Goal: Find contact information: Find contact information

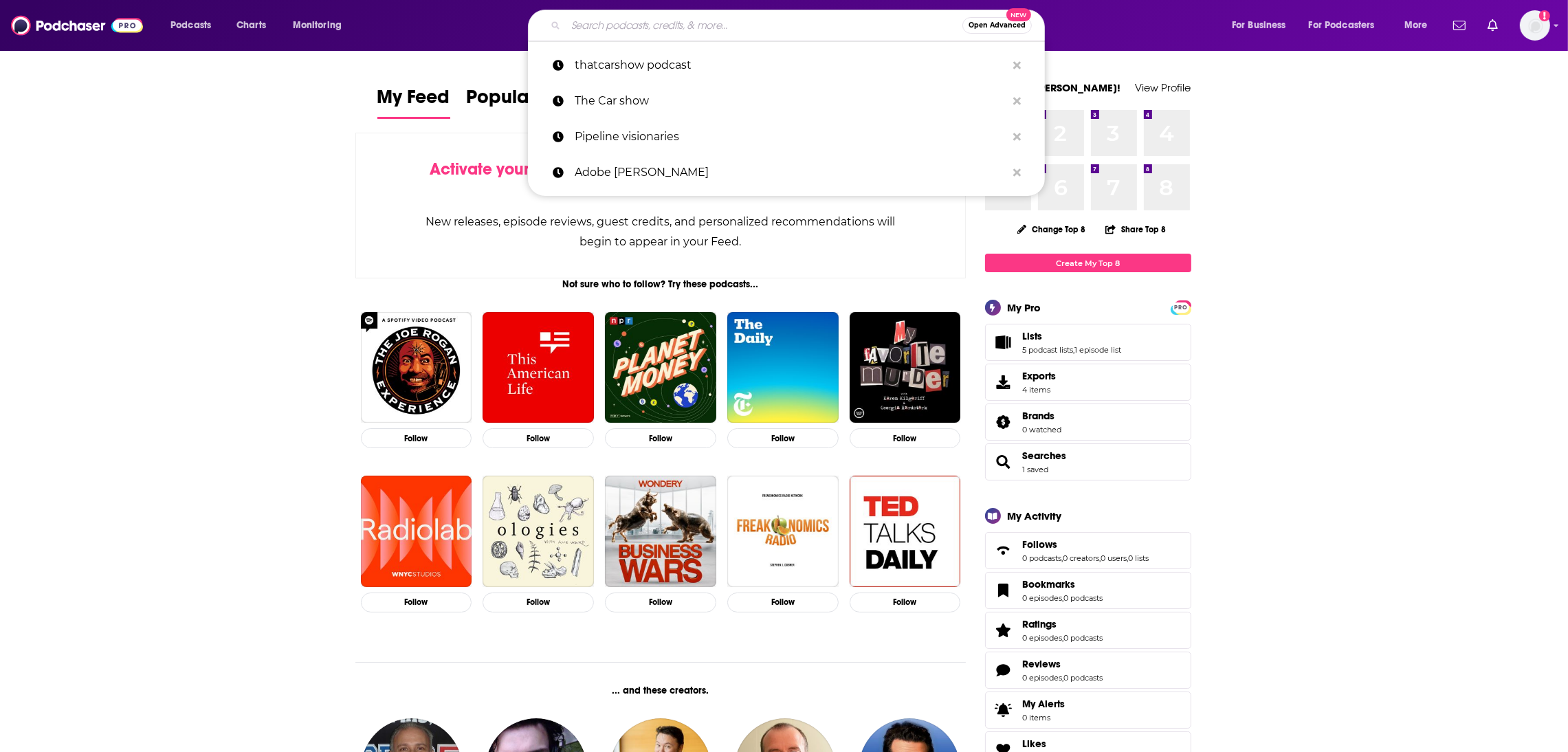
click at [618, 22] on input "Search podcasts, credits, & more..." at bounding box center [765, 26] width 397 height 22
paste input "Deconstructing Data Podcast"
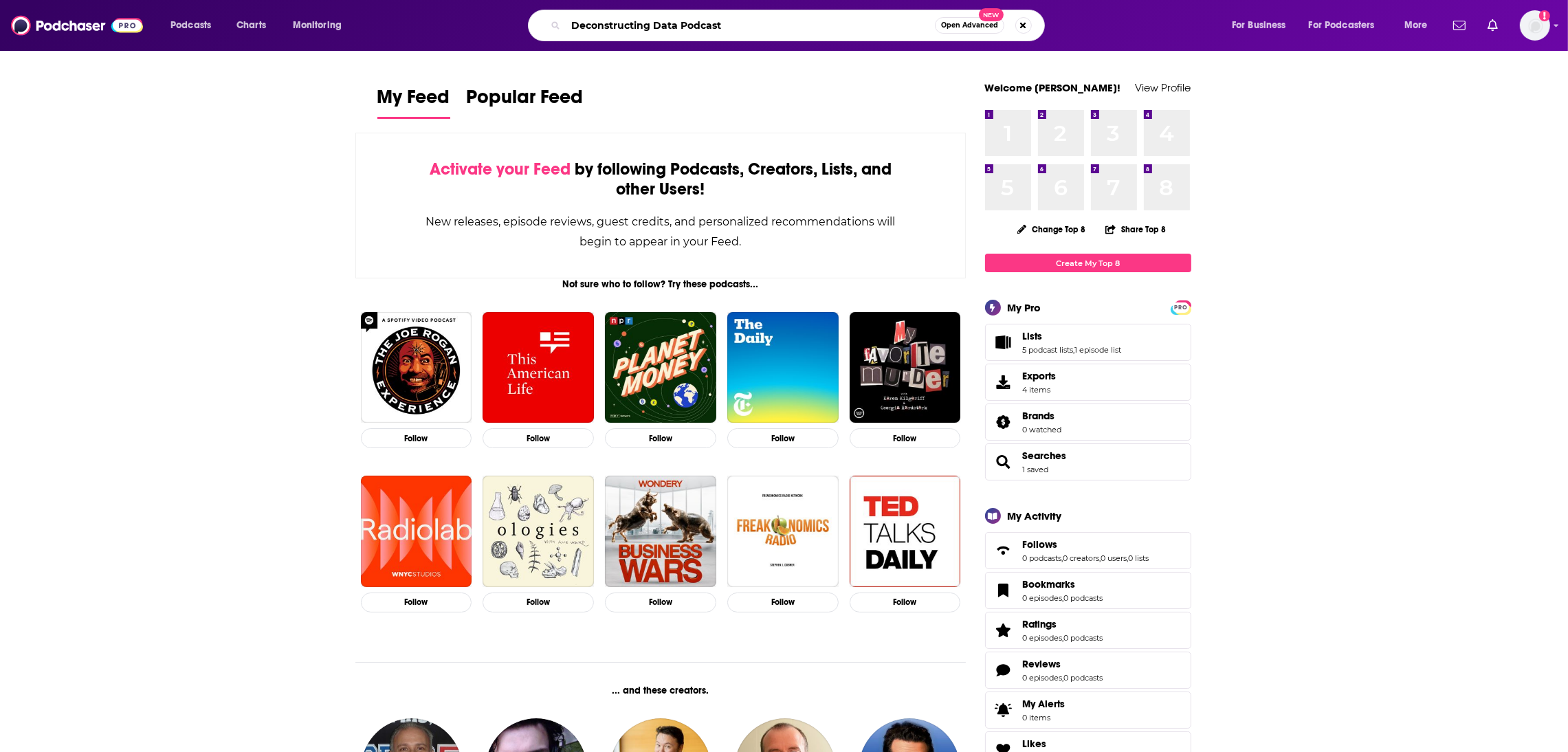
type input "Deconstructing Data Podcast"
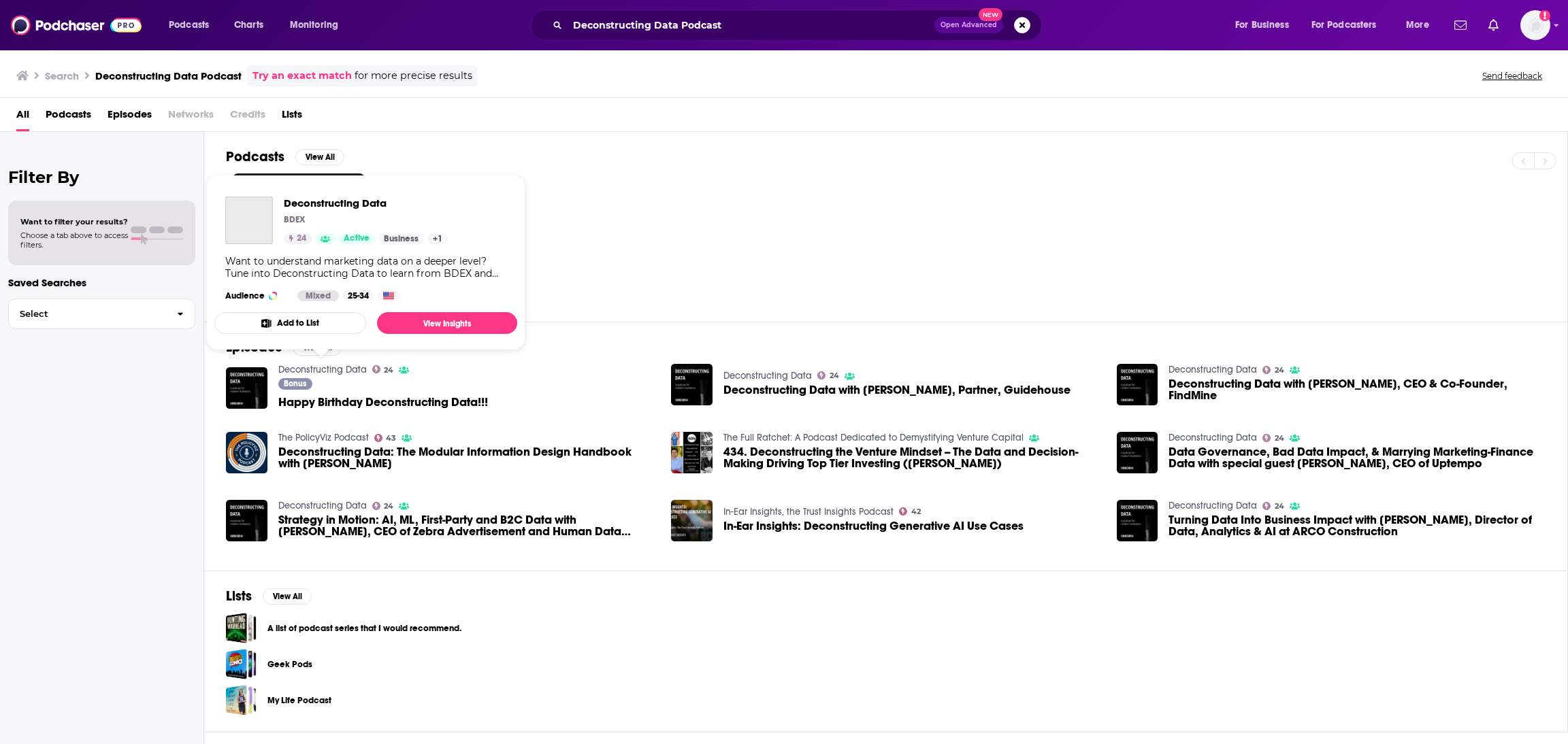
click at [326, 369] on link "Deconstructing Data" at bounding box center [322, 369] width 88 height 12
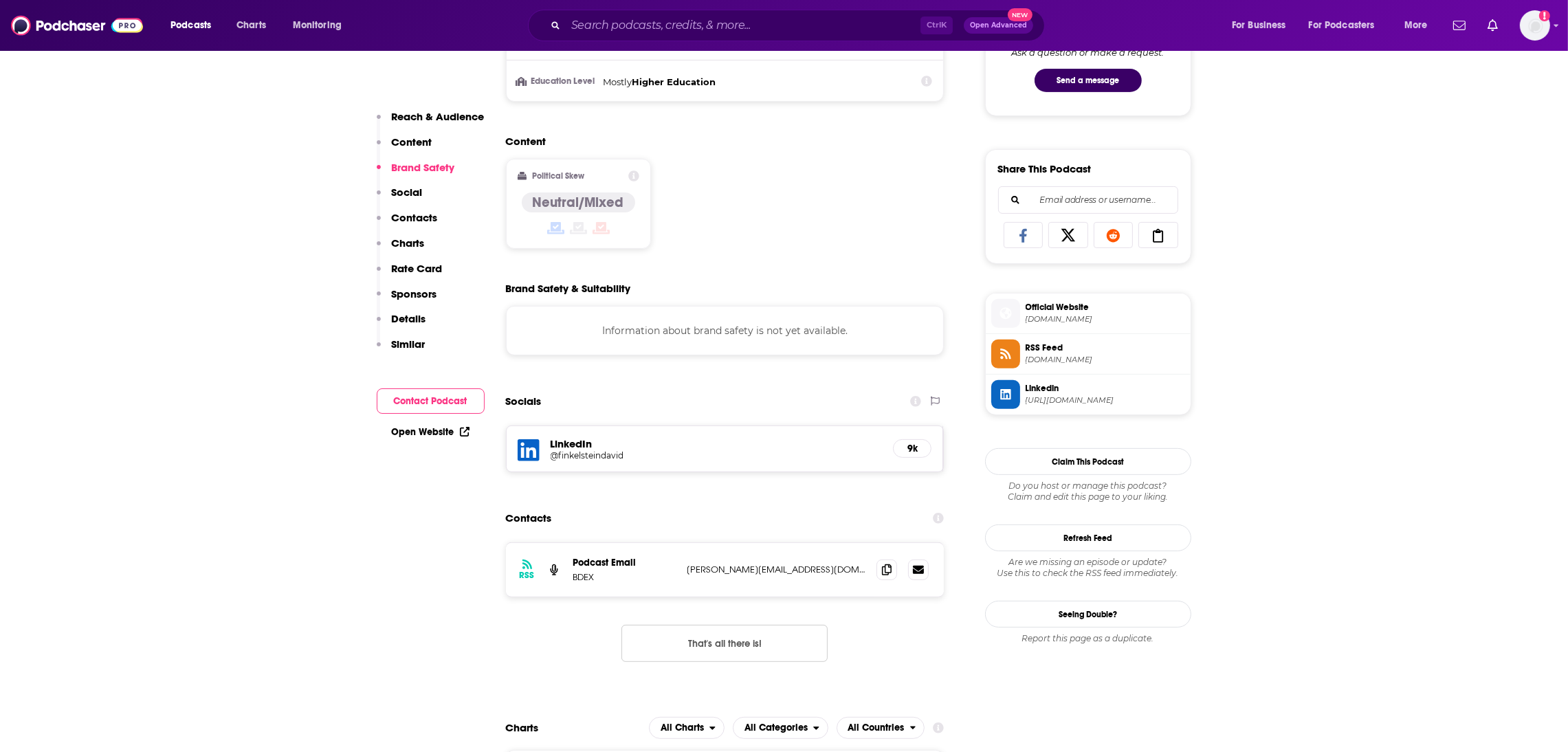
scroll to position [972, 0]
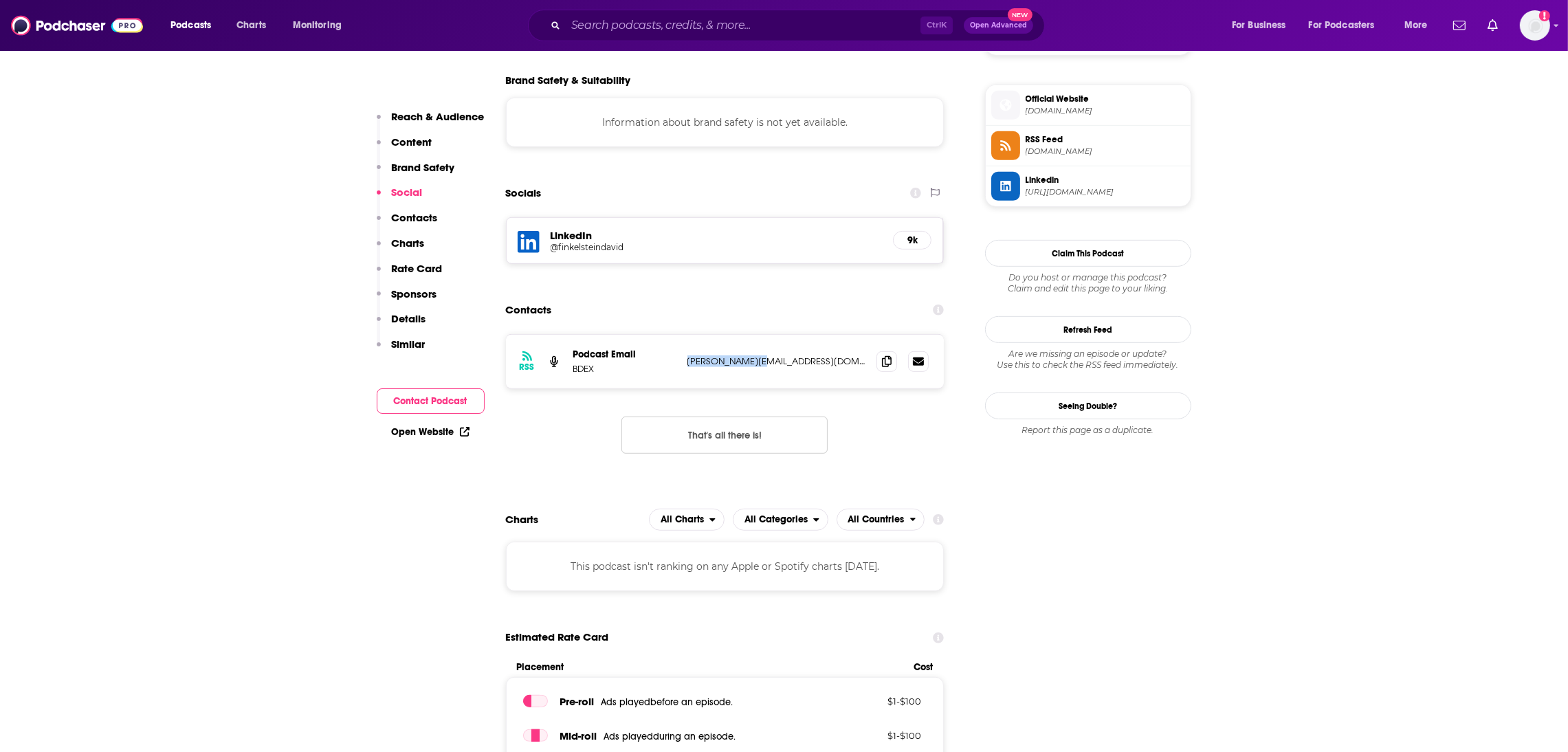
drag, startPoint x: 786, startPoint y: 368, endPoint x: 682, endPoint y: 377, distance: 104.4
click at [682, 377] on div "RSS Podcast Email BDEX [PERSON_NAME][EMAIL_ADDRESS][DOMAIN_NAME] [PERSON_NAME][…" at bounding box center [726, 361] width 439 height 53
copy p "[PERSON_NAME][EMAIL_ADDRESS][DOMAIN_NAME]"
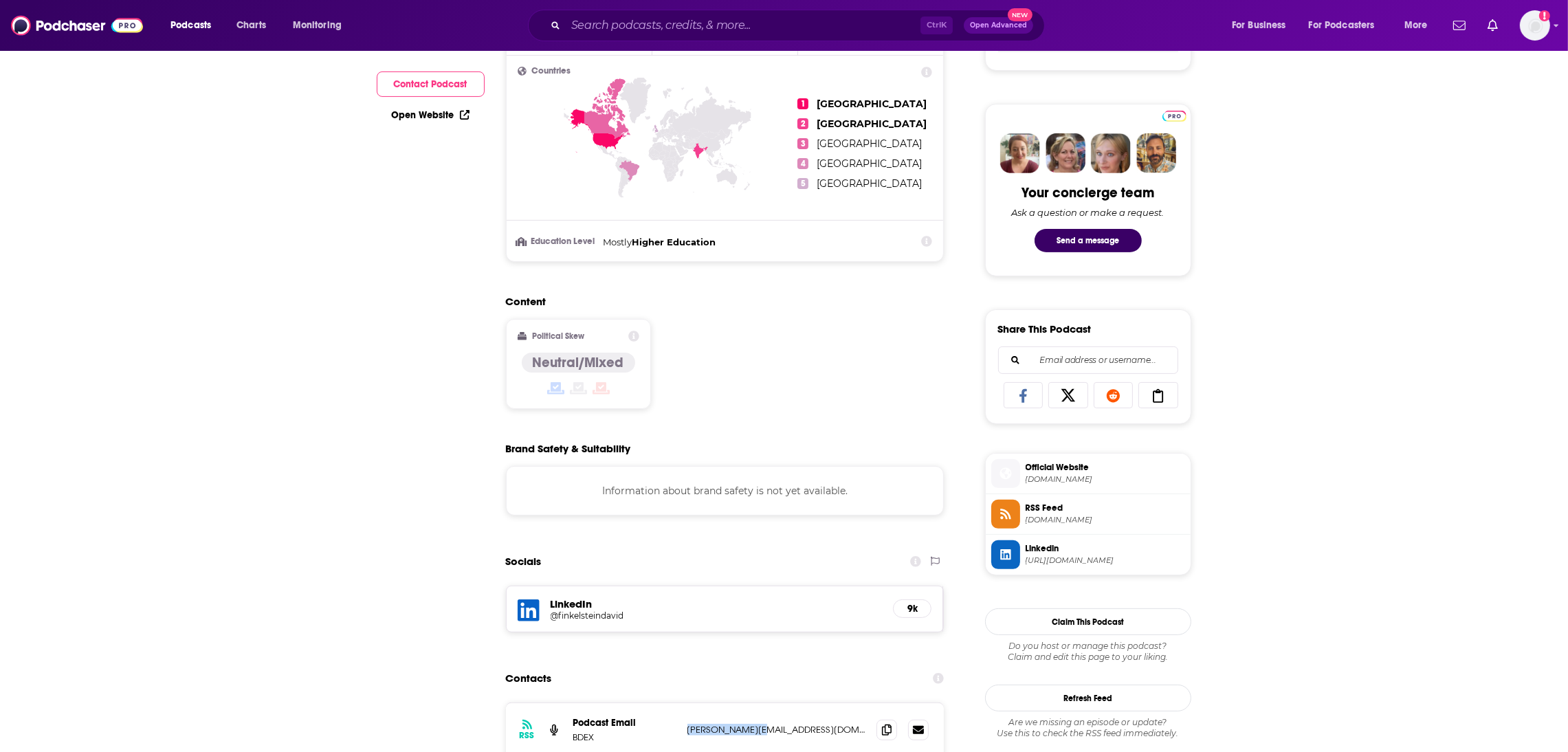
scroll to position [0, 0]
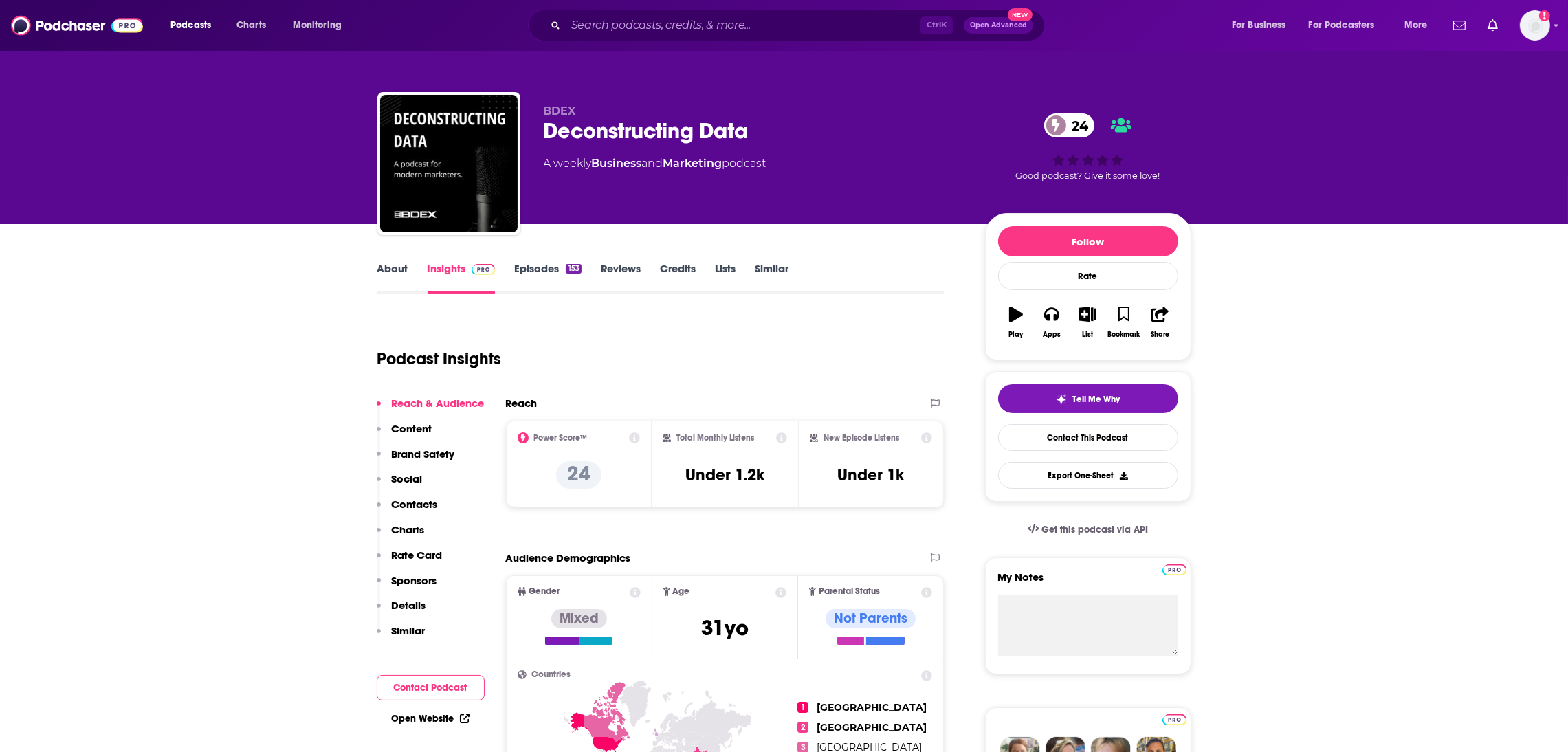
click at [385, 266] on link "About" at bounding box center [393, 278] width 31 height 32
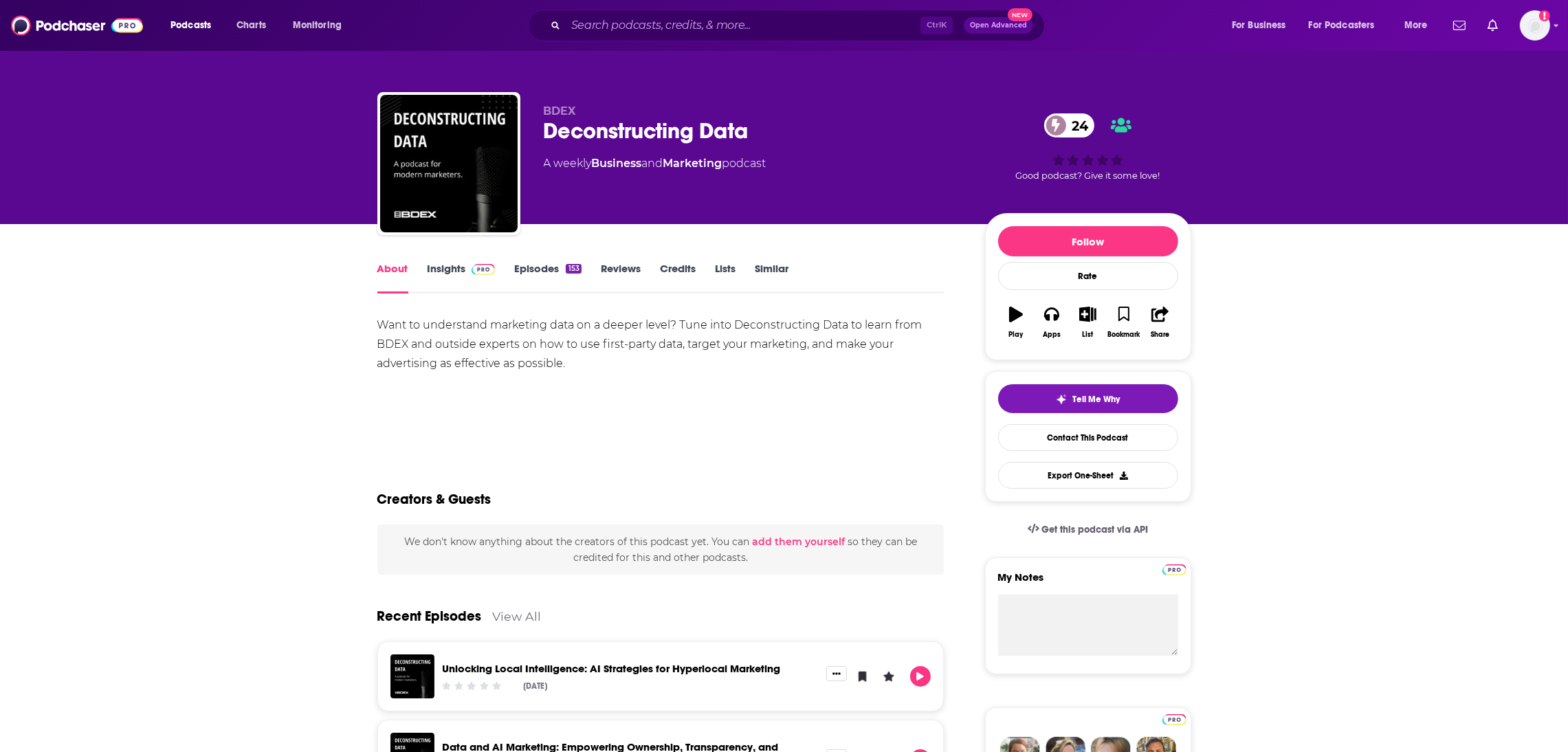
click at [443, 270] on link "Insights" at bounding box center [461, 278] width 68 height 32
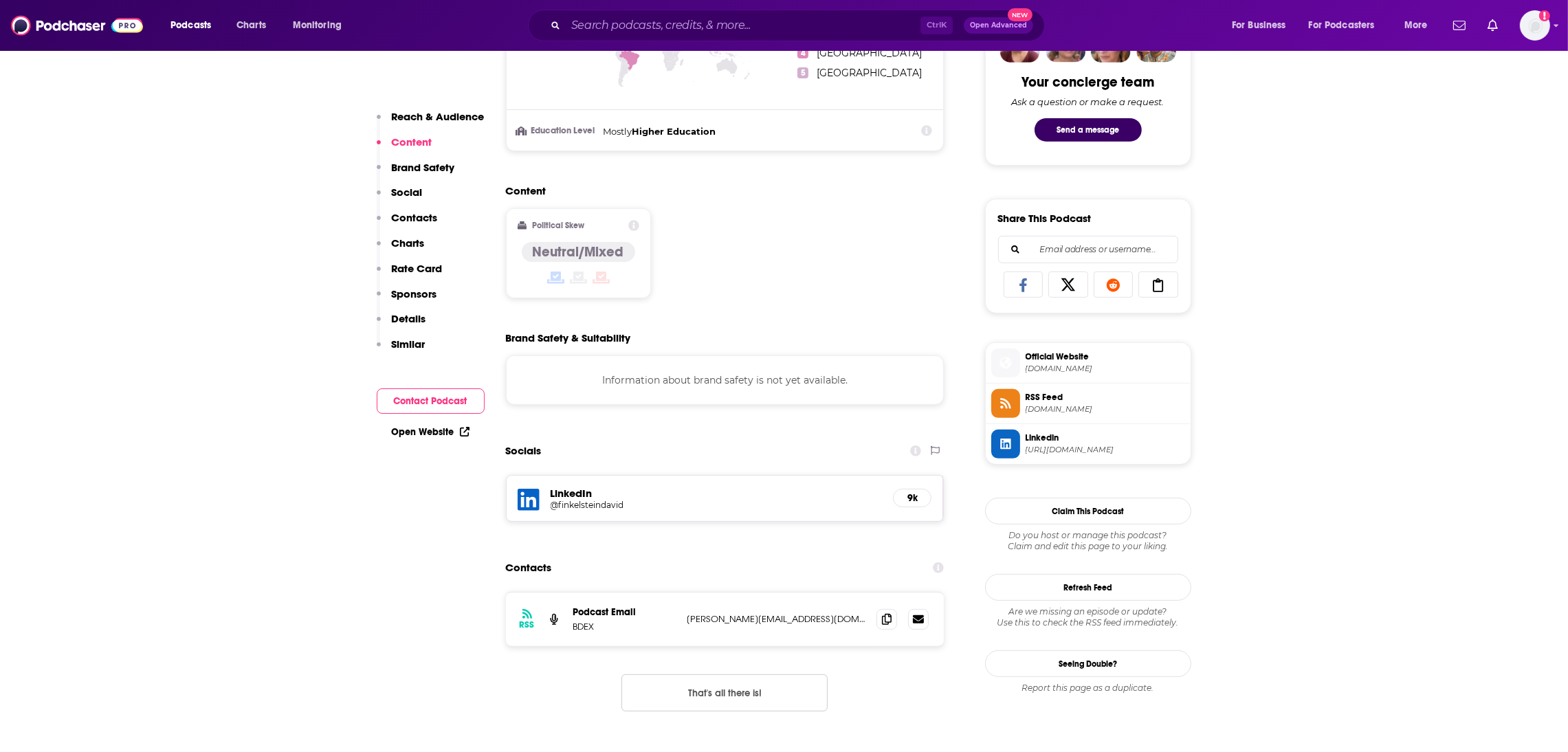
scroll to position [764, 0]
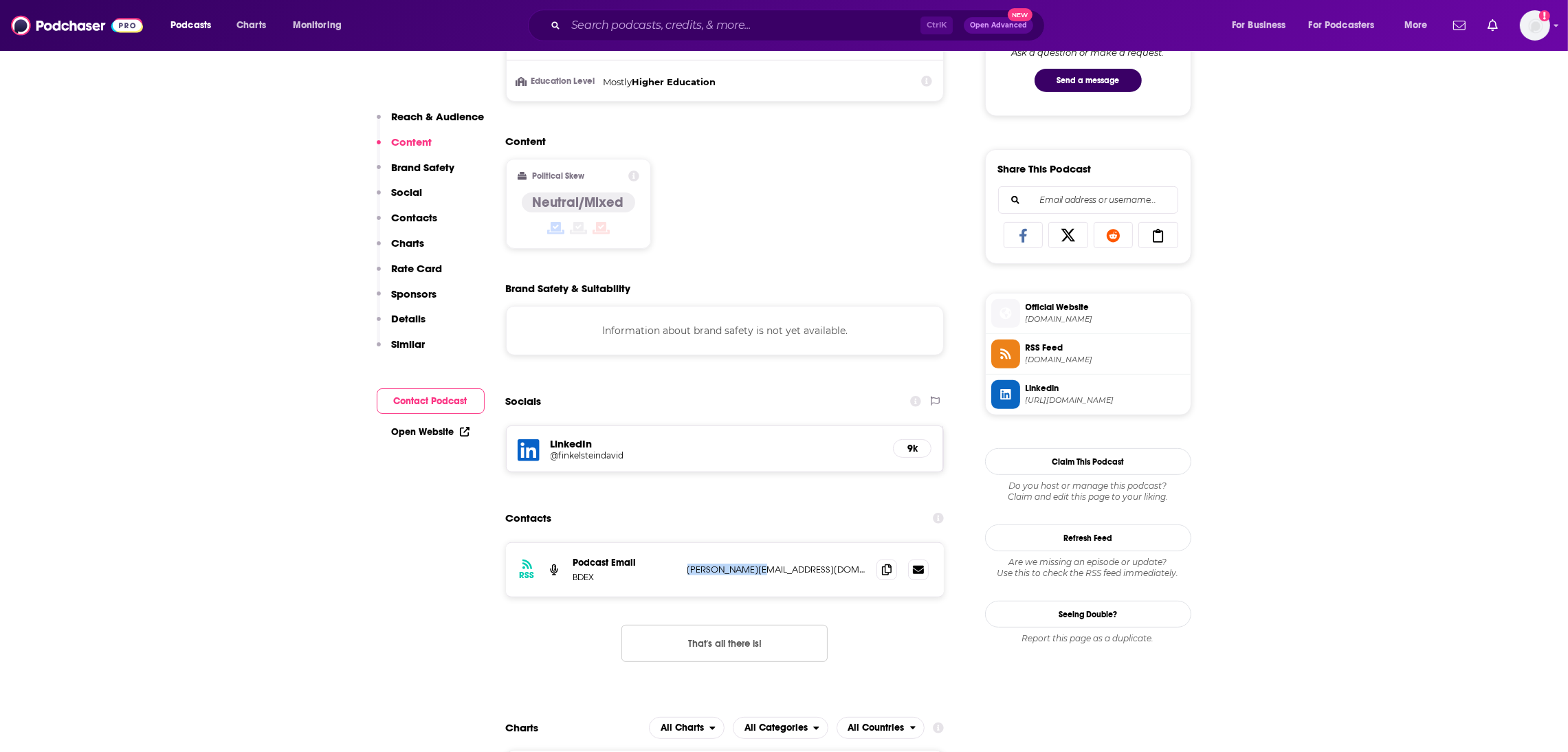
drag, startPoint x: 797, startPoint y: 591, endPoint x: 680, endPoint y: 589, distance: 117.0
click at [680, 589] on div "RSS Podcast Email BDEX [PERSON_NAME][EMAIL_ADDRESS][DOMAIN_NAME] [PERSON_NAME][…" at bounding box center [726, 569] width 439 height 53
copy div "[PERSON_NAME][EMAIL_ADDRESS][DOMAIN_NAME]"
